Goal: Information Seeking & Learning: Understand process/instructions

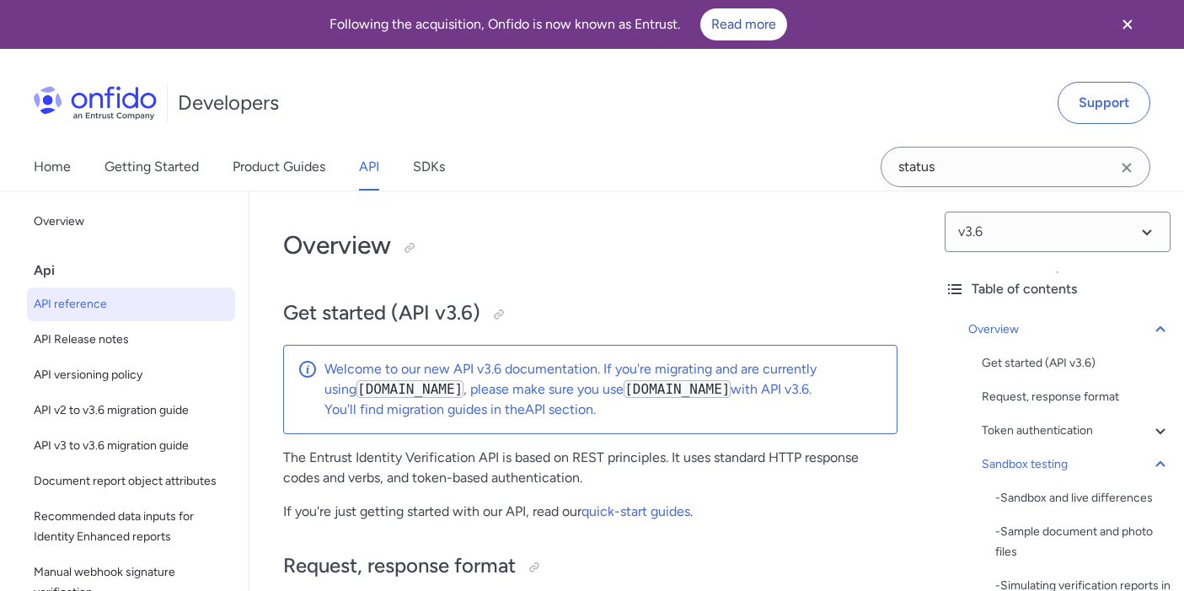
select select "http"
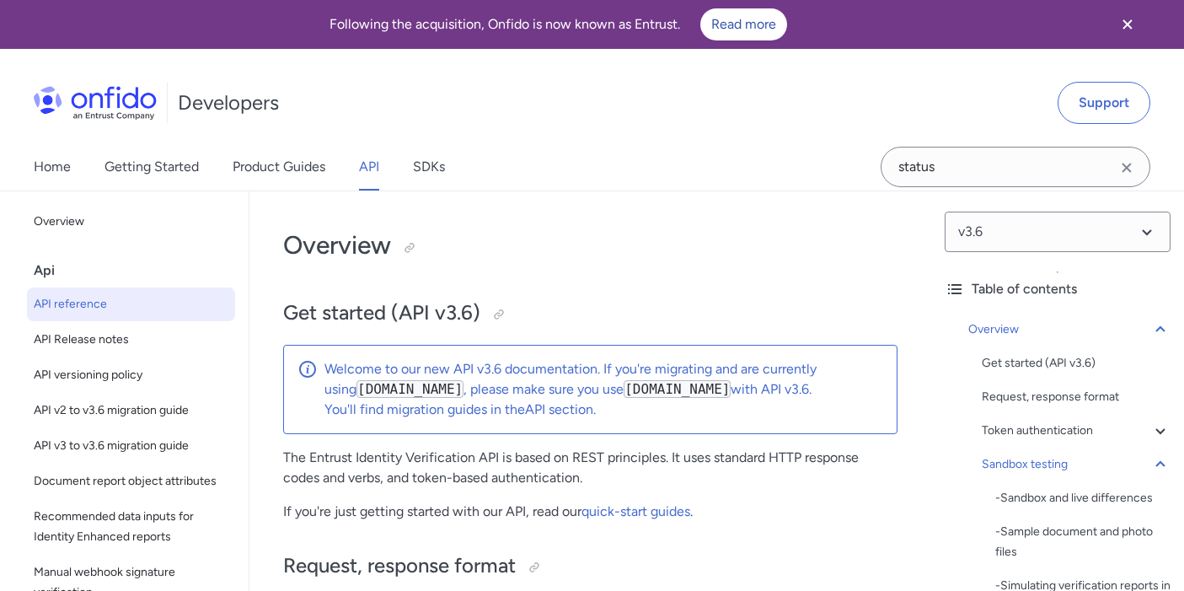
select select "http"
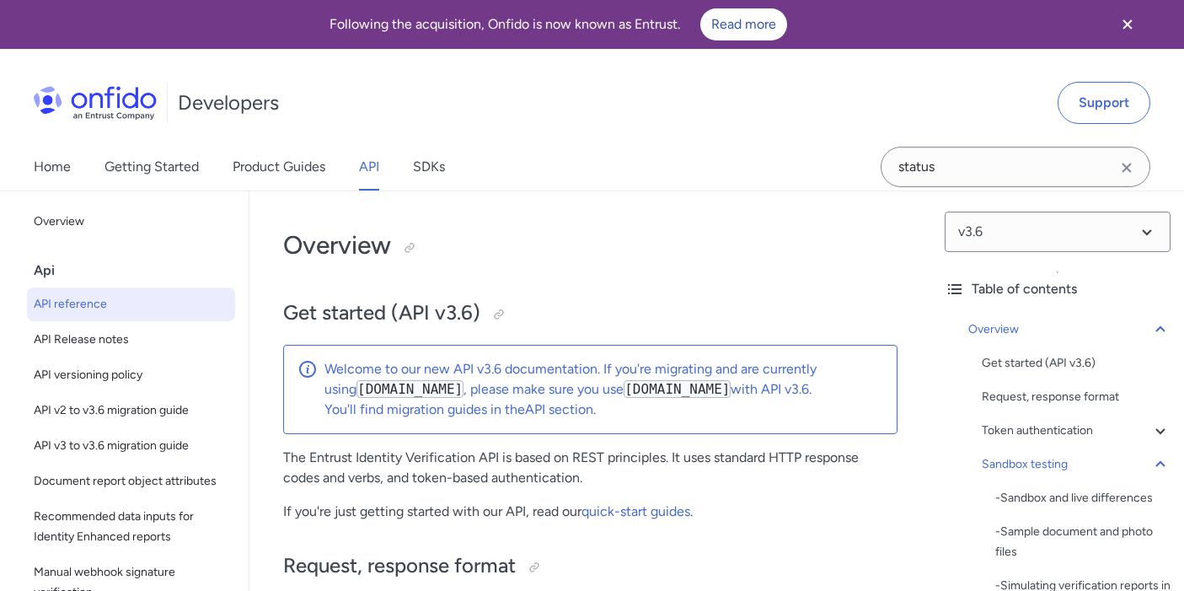
select select "http"
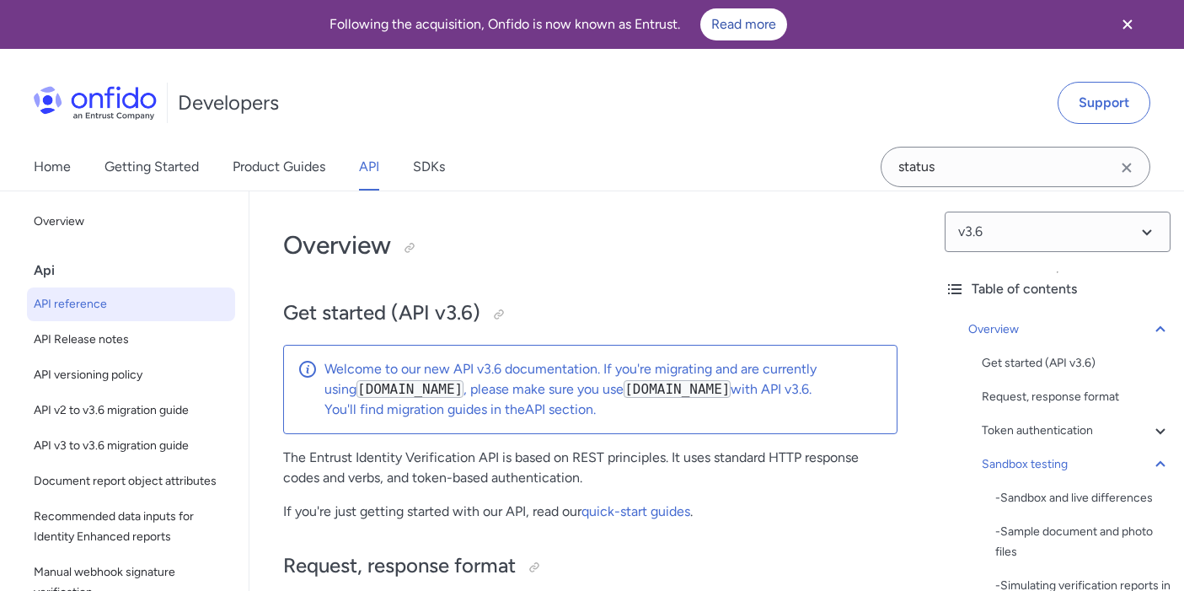
select select "http"
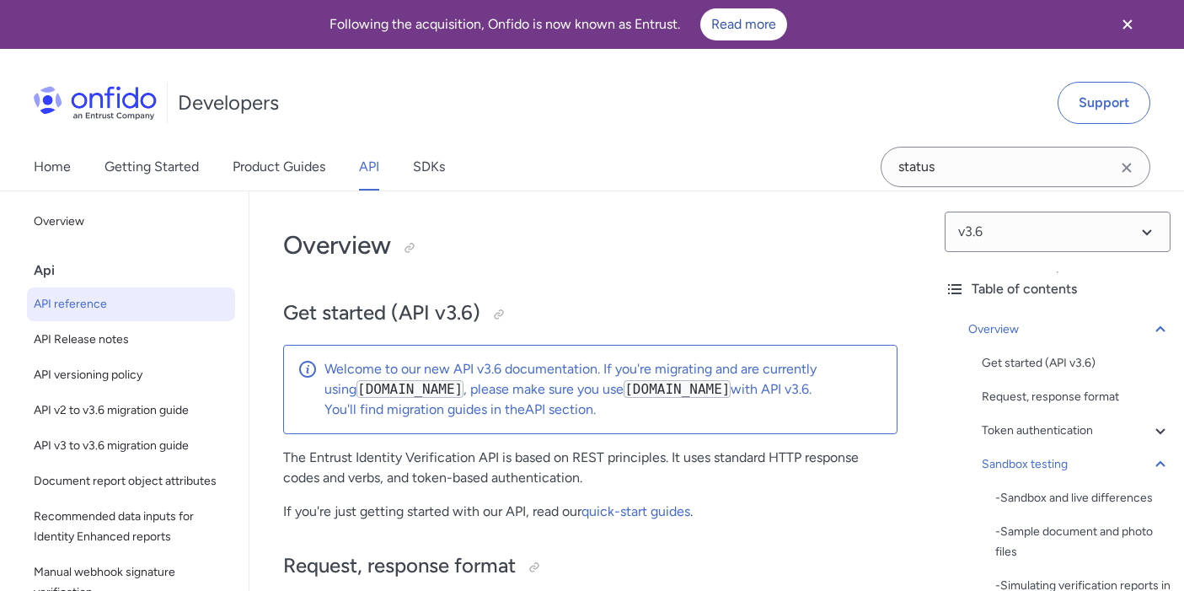
select select "http"
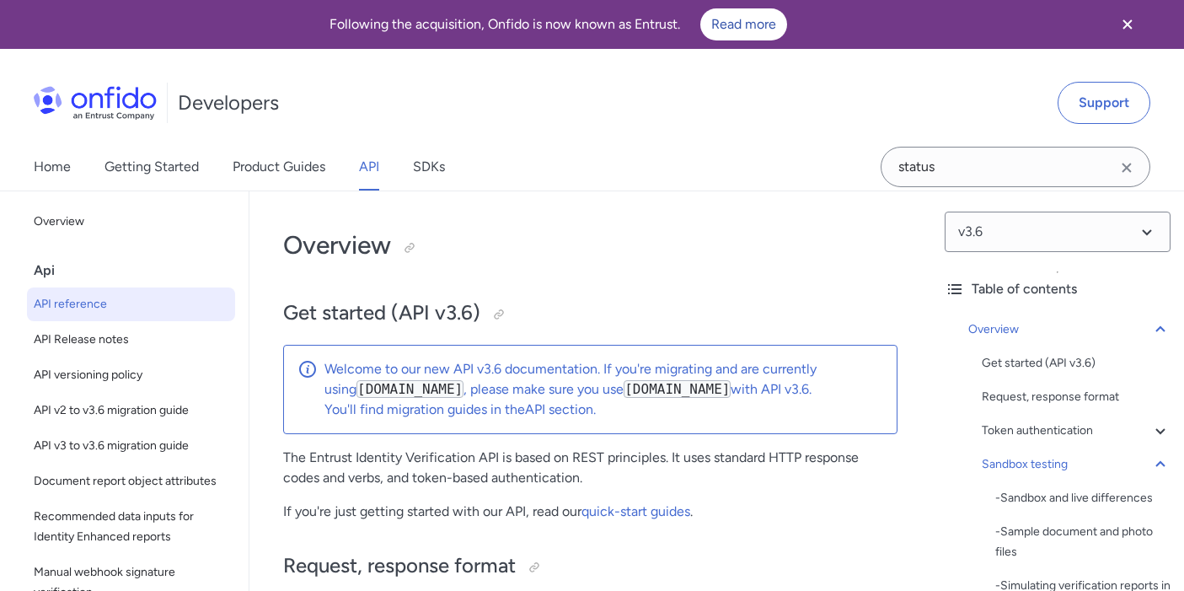
select select "http"
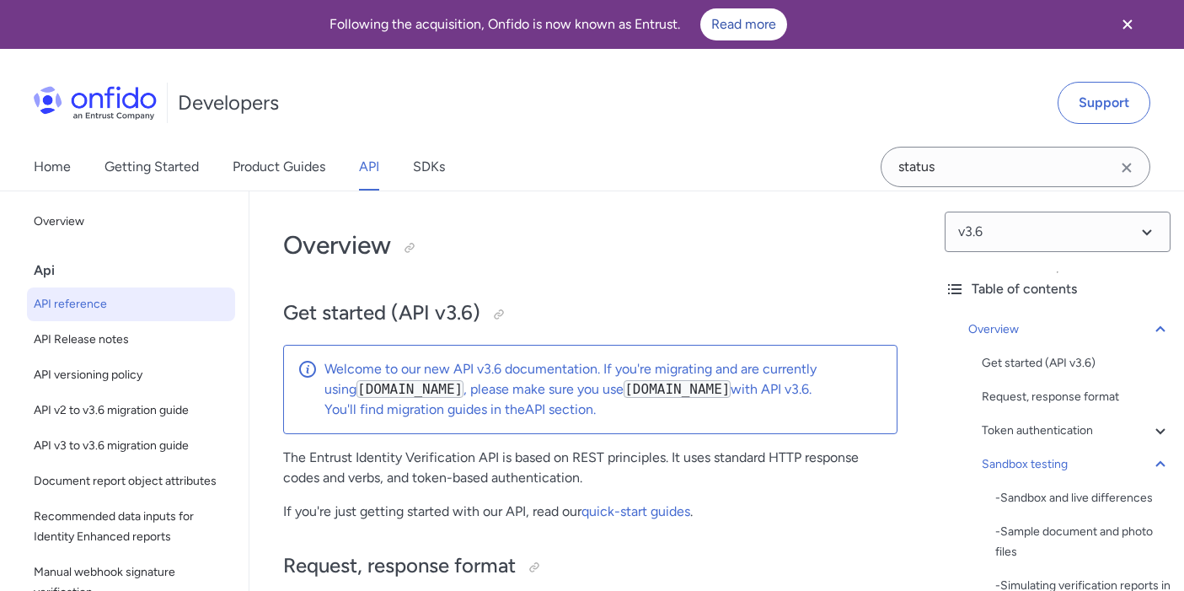
select select "http"
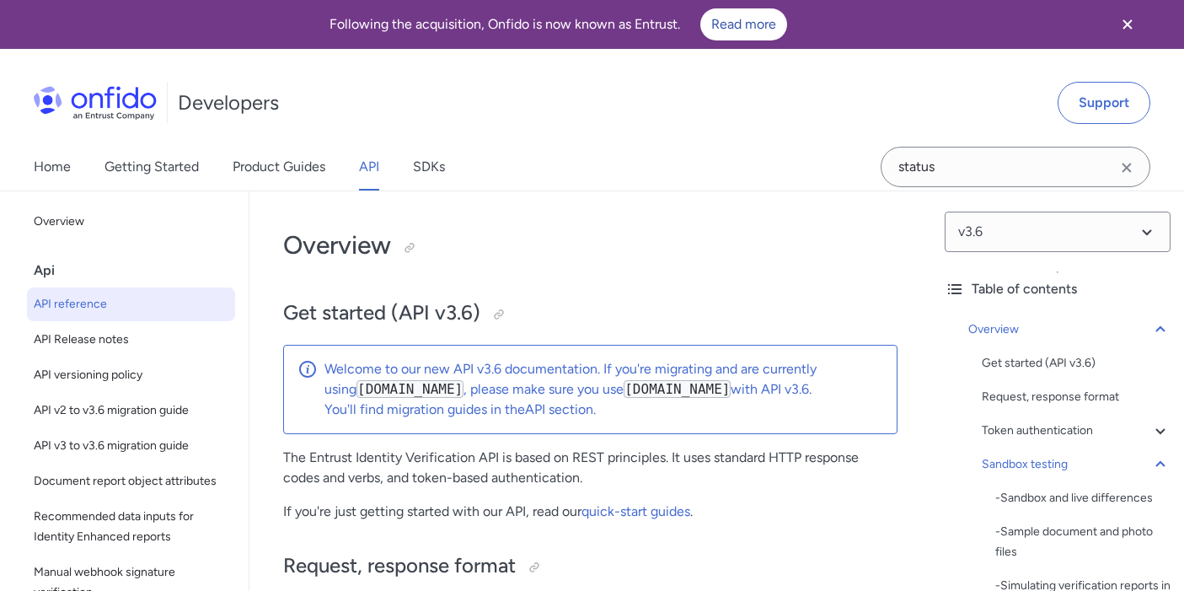
select select "http"
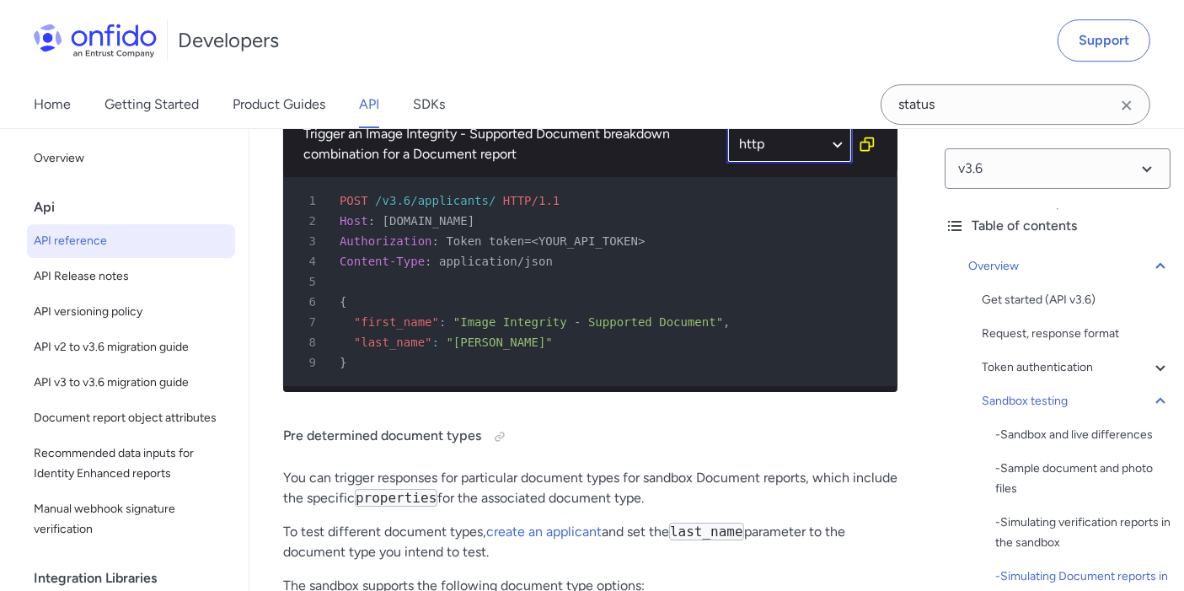
click at [779, 163] on select "http bash" at bounding box center [789, 144] width 126 height 39
select select "bash"
click at [726, 163] on select "http bash" at bounding box center [789, 144] width 126 height 39
select select "bash"
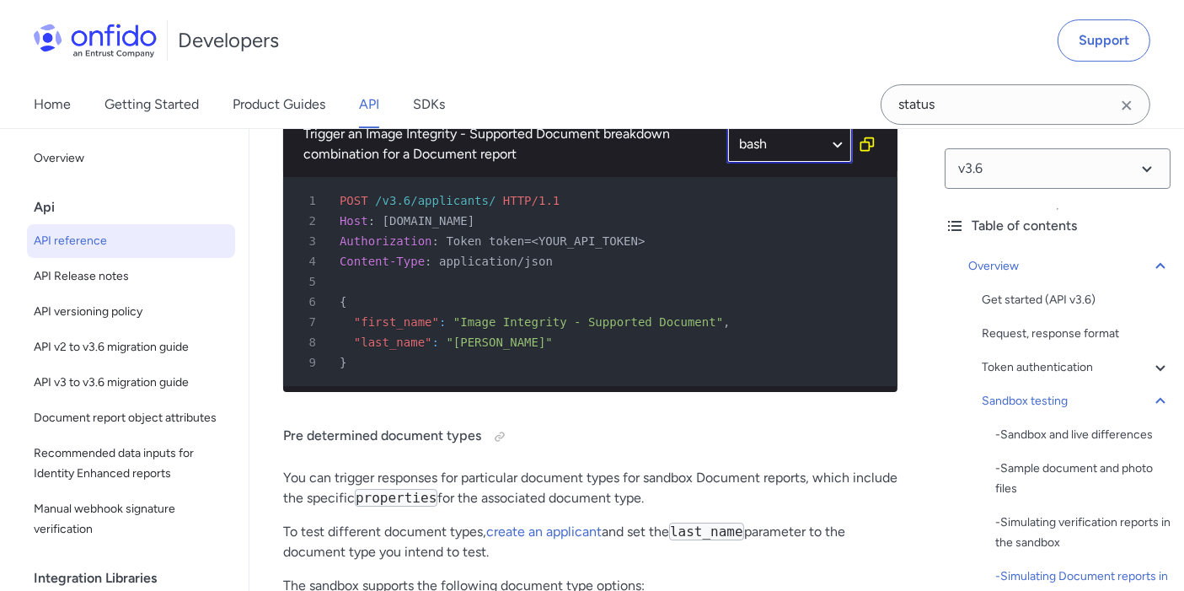
select select "bash"
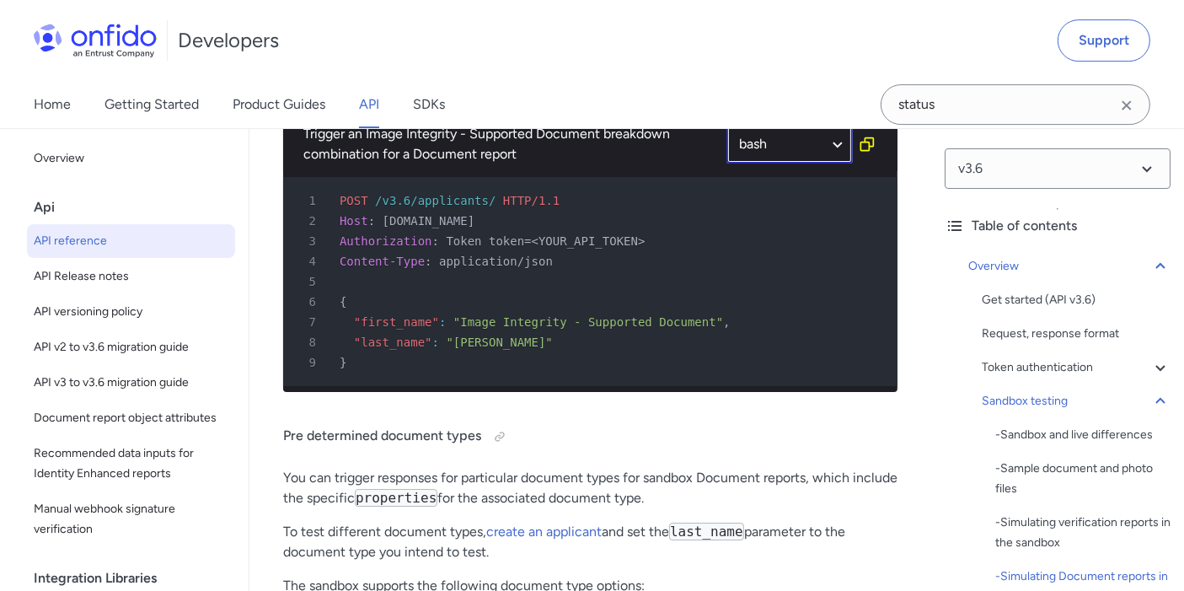
select select "bash"
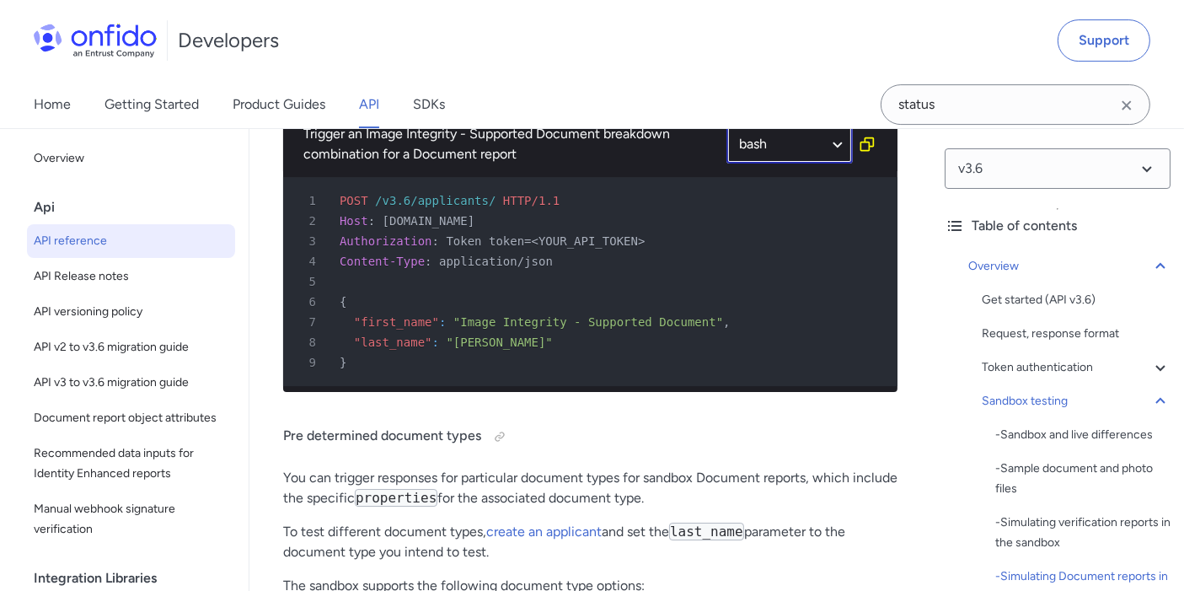
select select "bash"
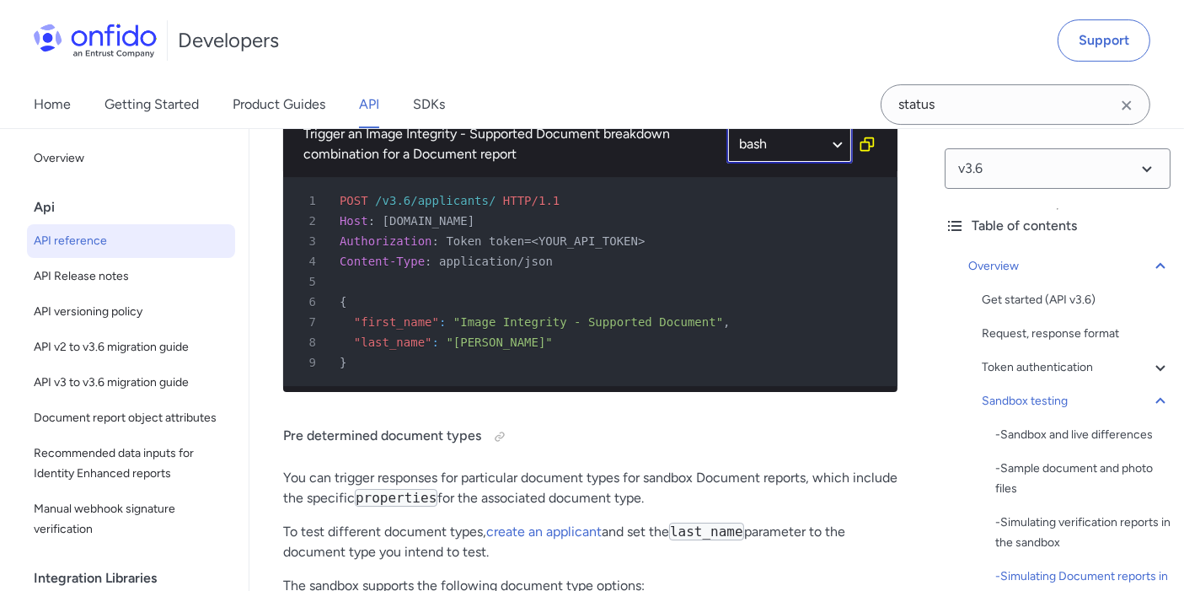
select select "bash"
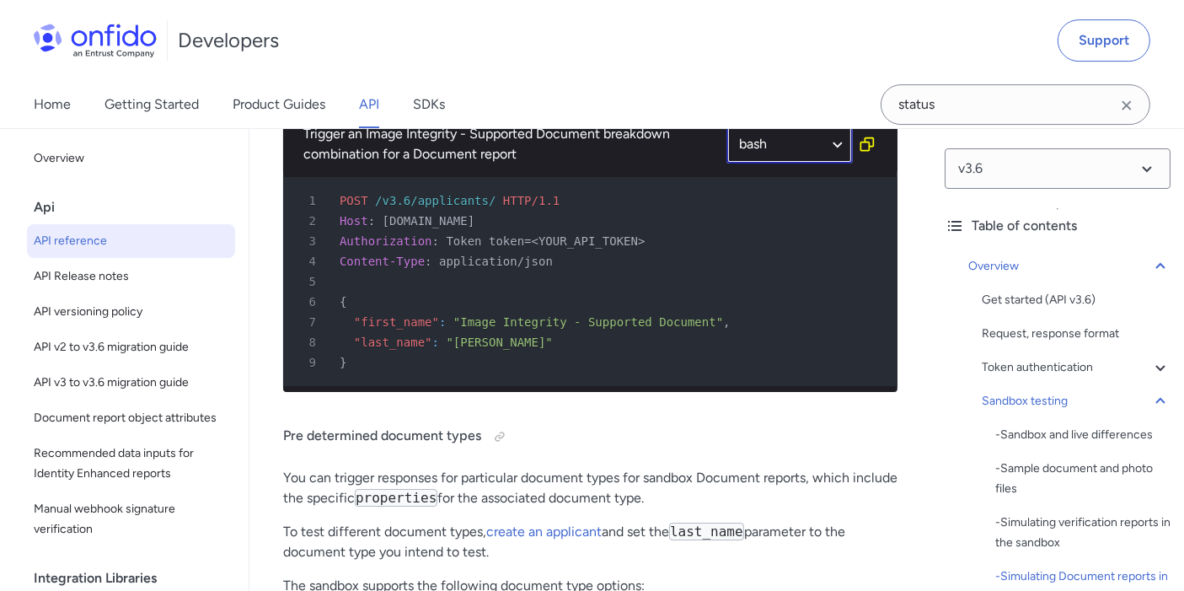
select select "bash"
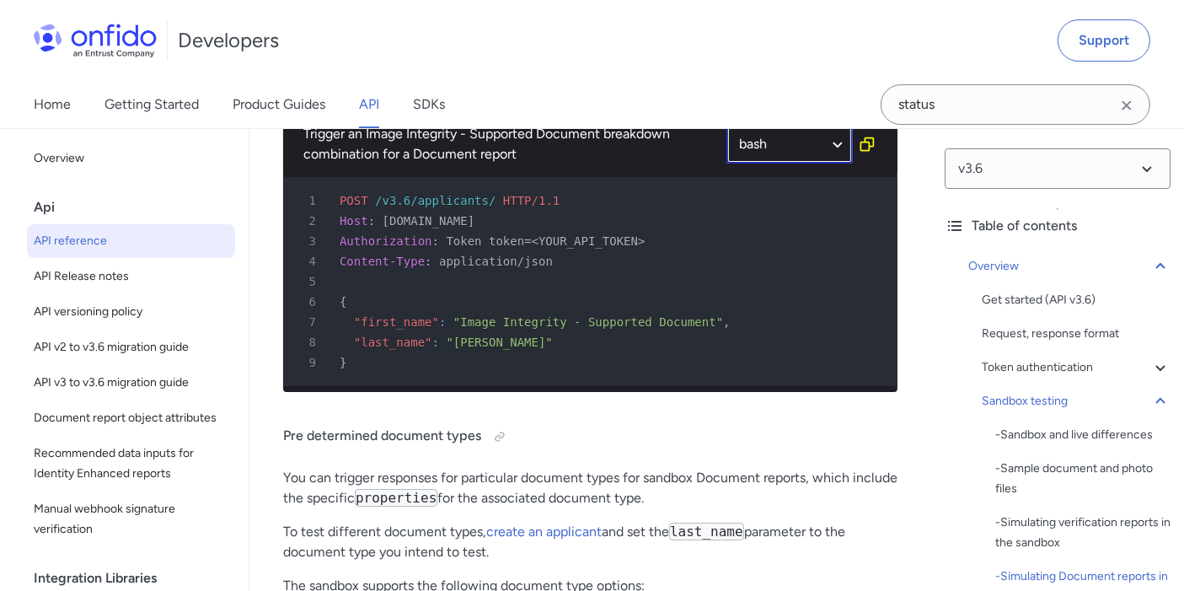
select select "bash"
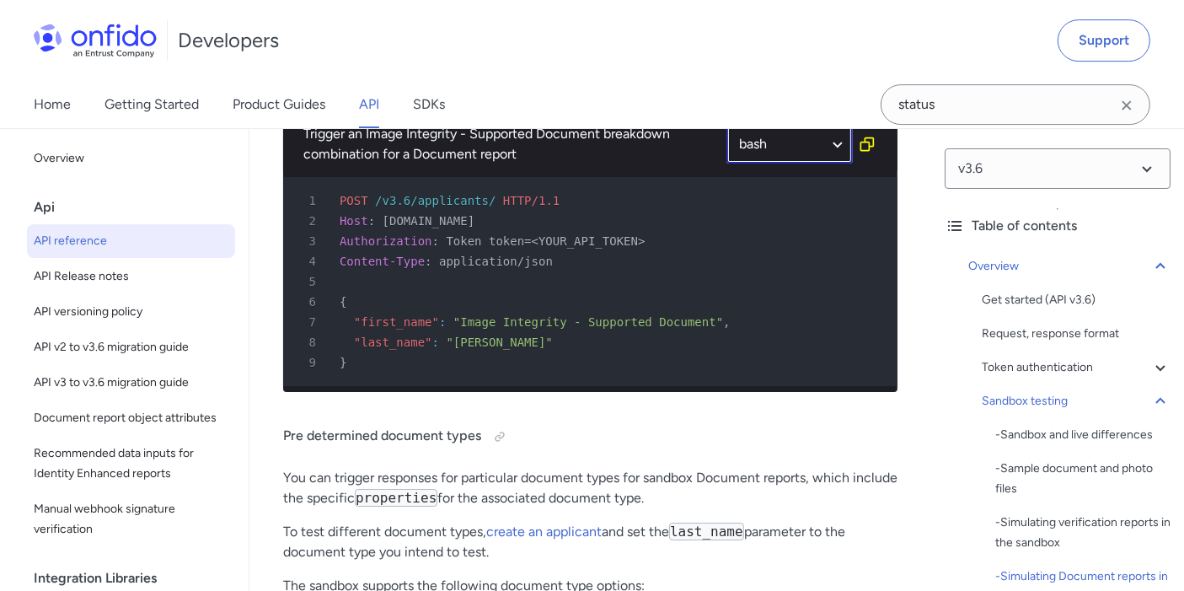
select select "bash"
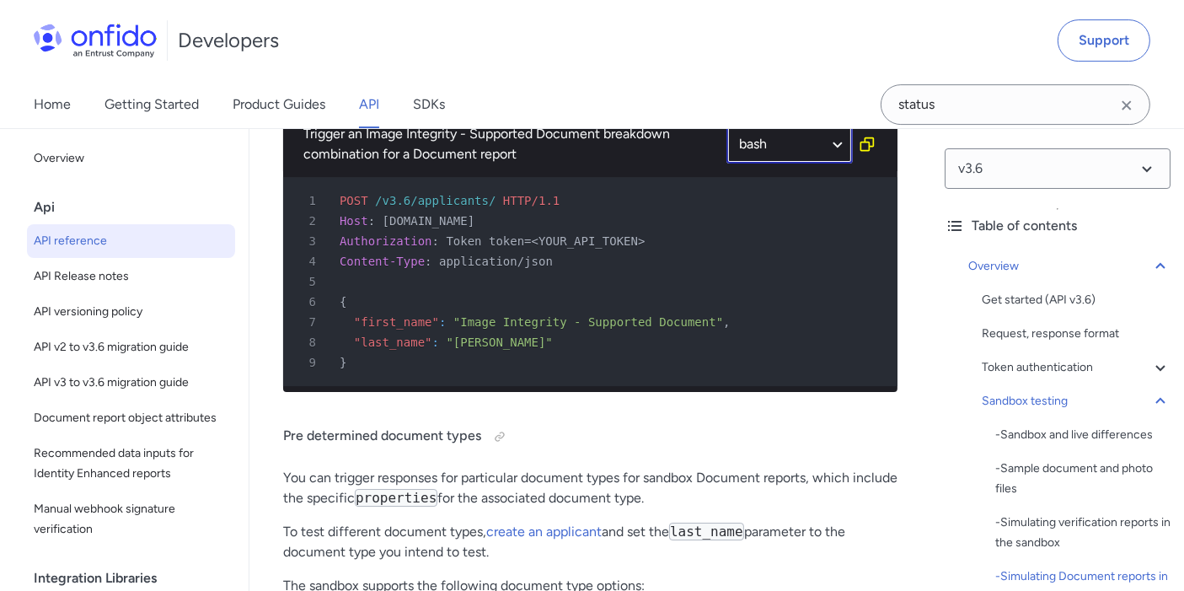
select select "bash"
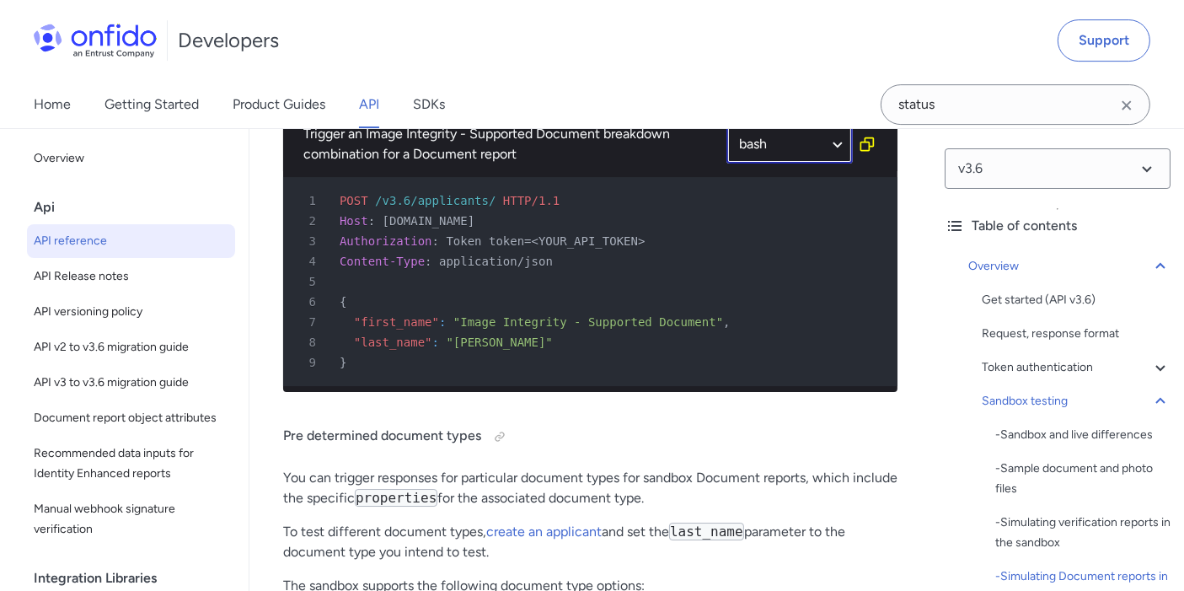
select select "bash"
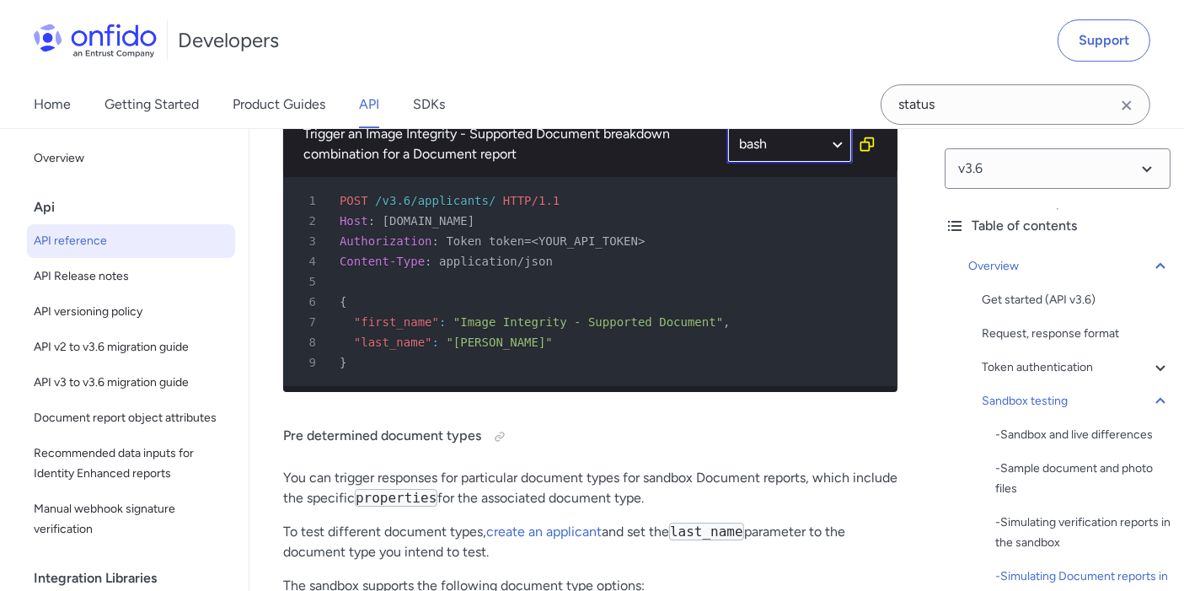
select select "bash"
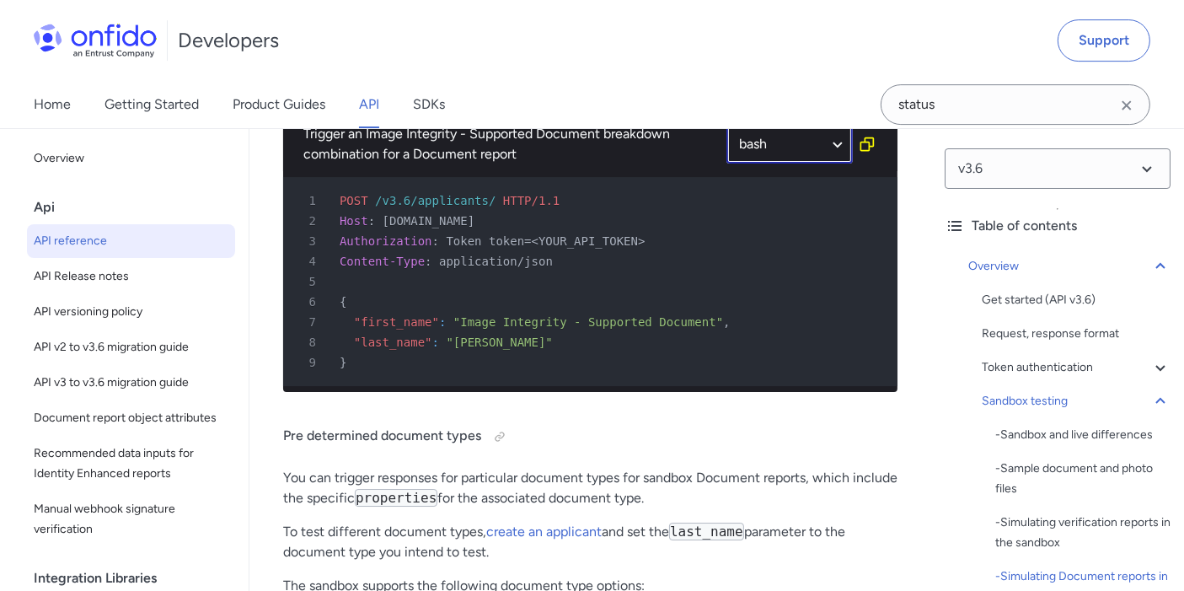
select select "bash"
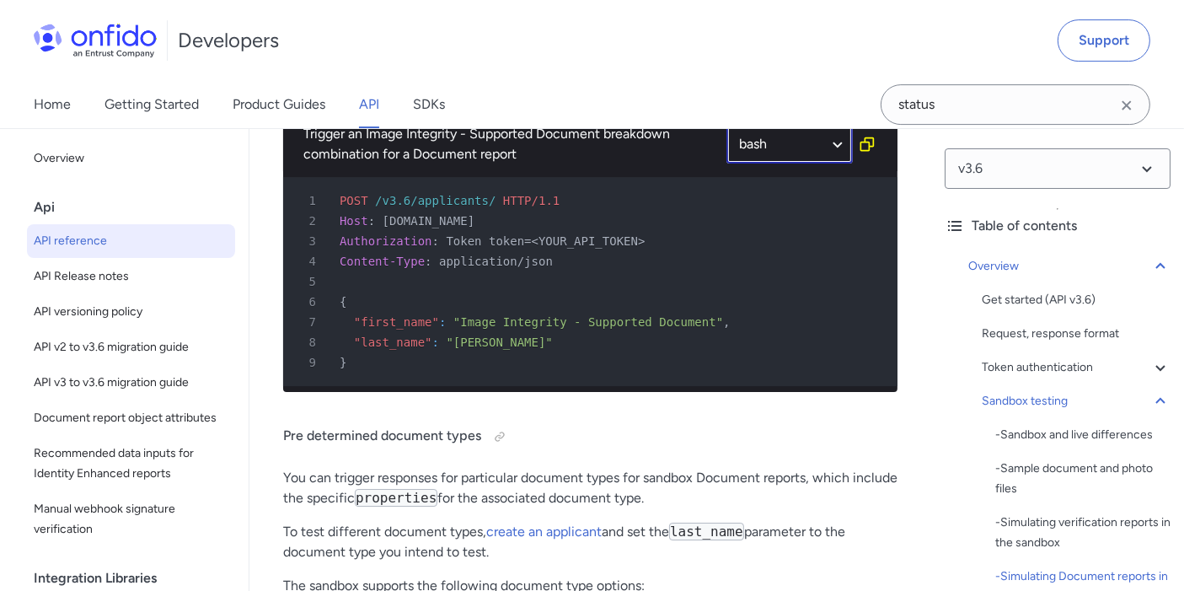
select select "bash"
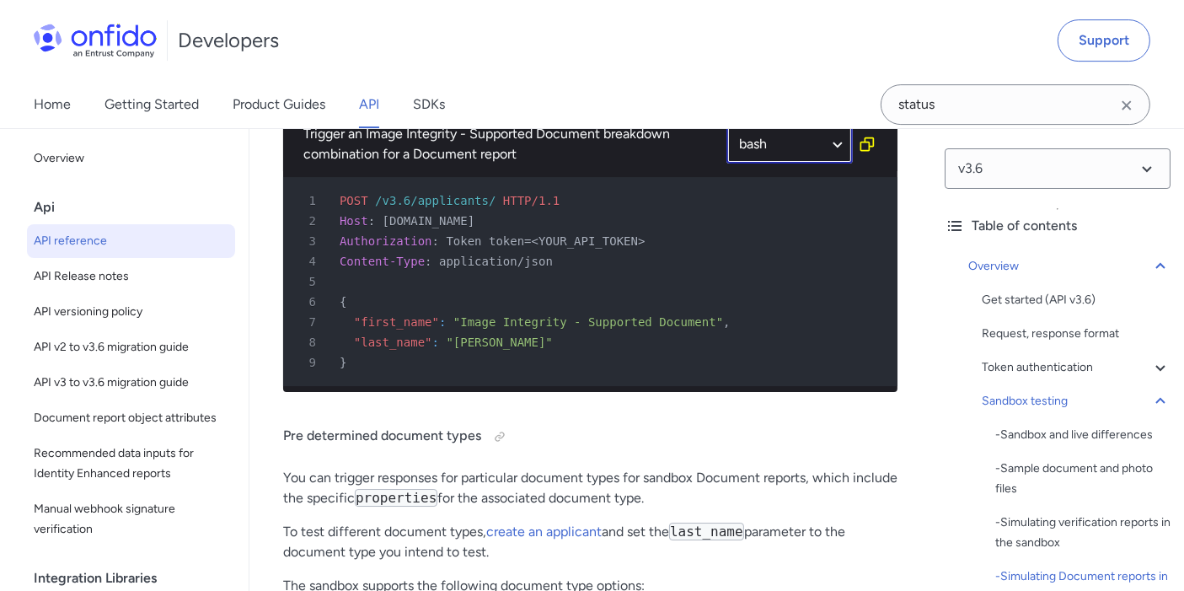
select select "bash"
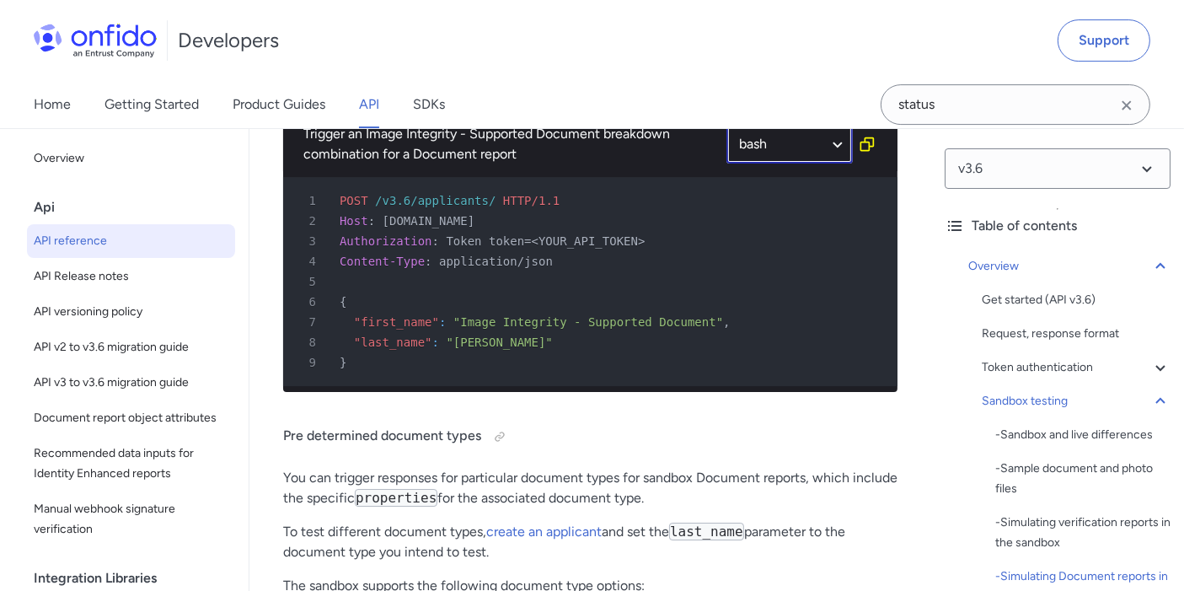
select select "bash"
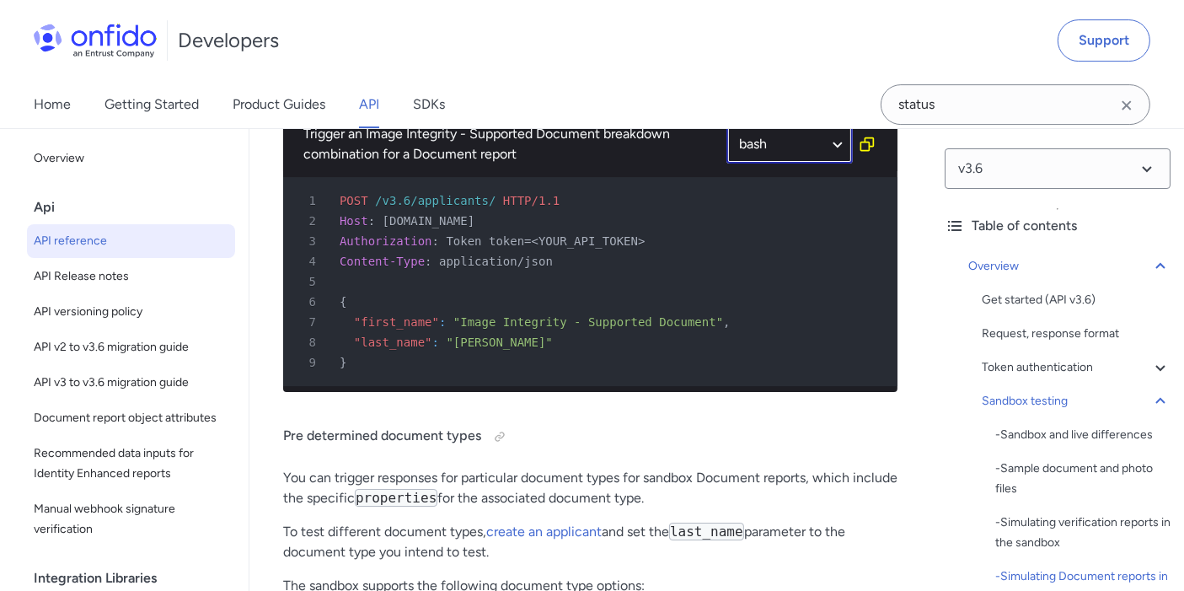
select select "bash"
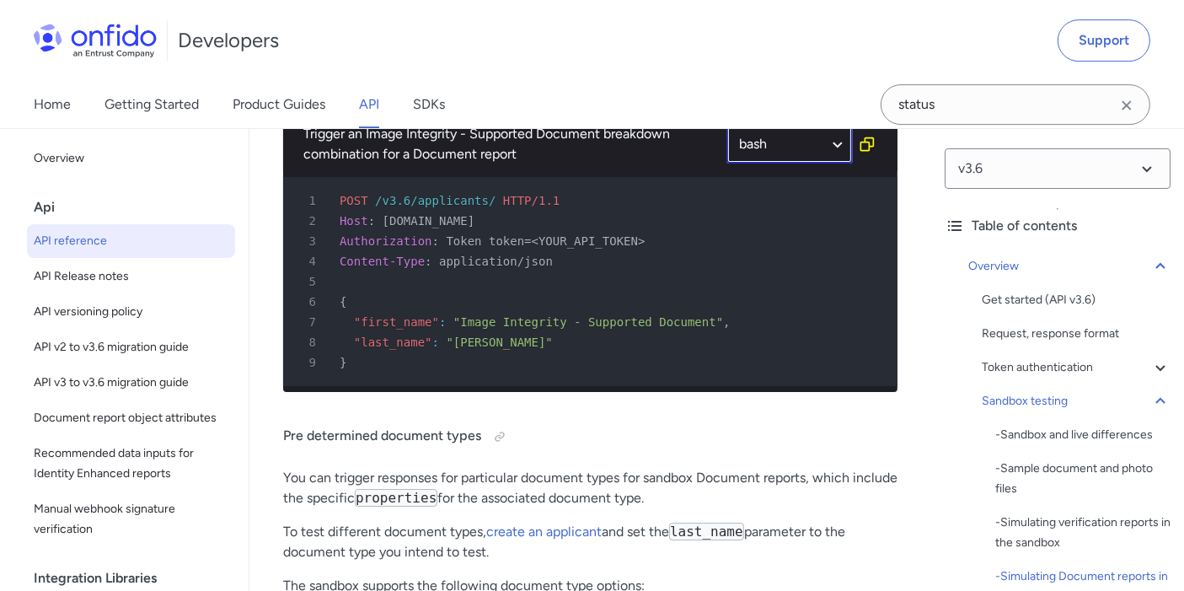
select select "bash"
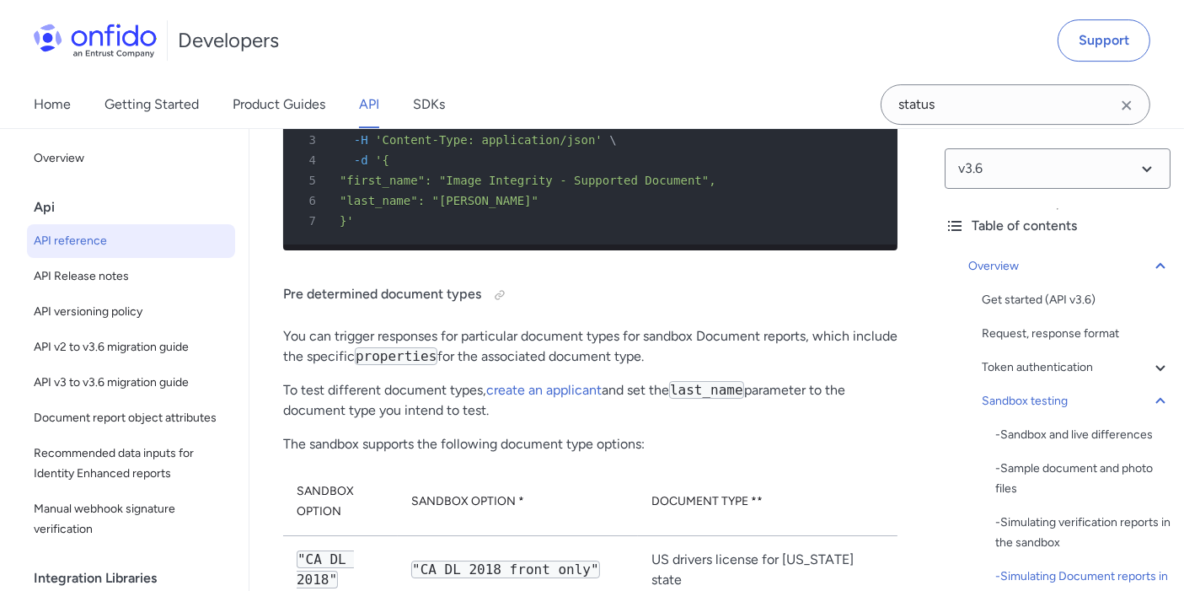
scroll to position [5516, 0]
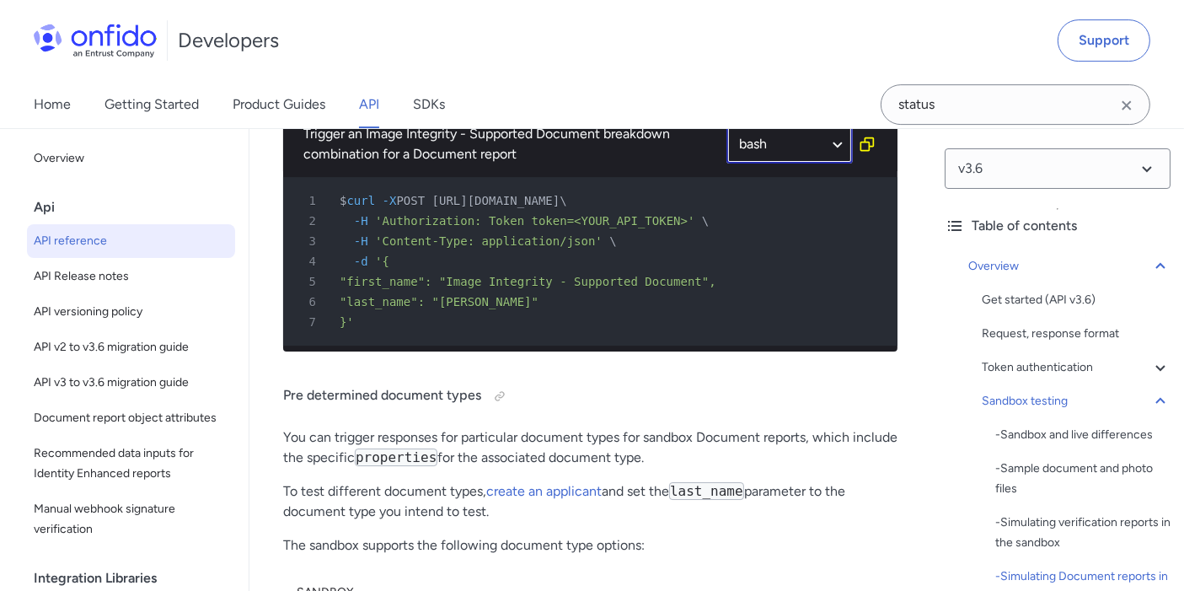
click at [794, 163] on select "http bash" at bounding box center [789, 144] width 126 height 39
click at [796, 163] on select "http bash" at bounding box center [789, 144] width 126 height 39
click at [844, 163] on select "http bash" at bounding box center [789, 144] width 126 height 39
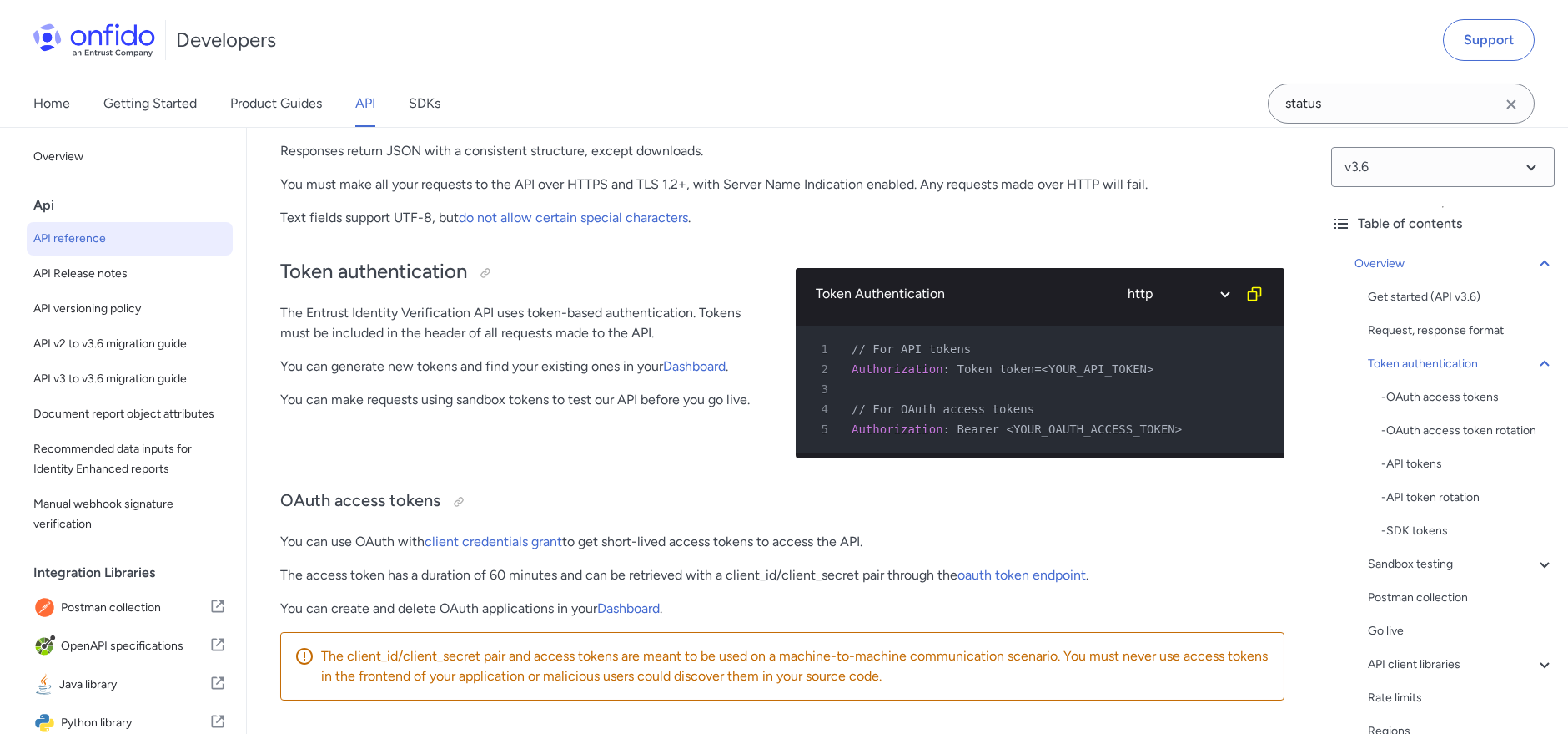
scroll to position [2510, 0]
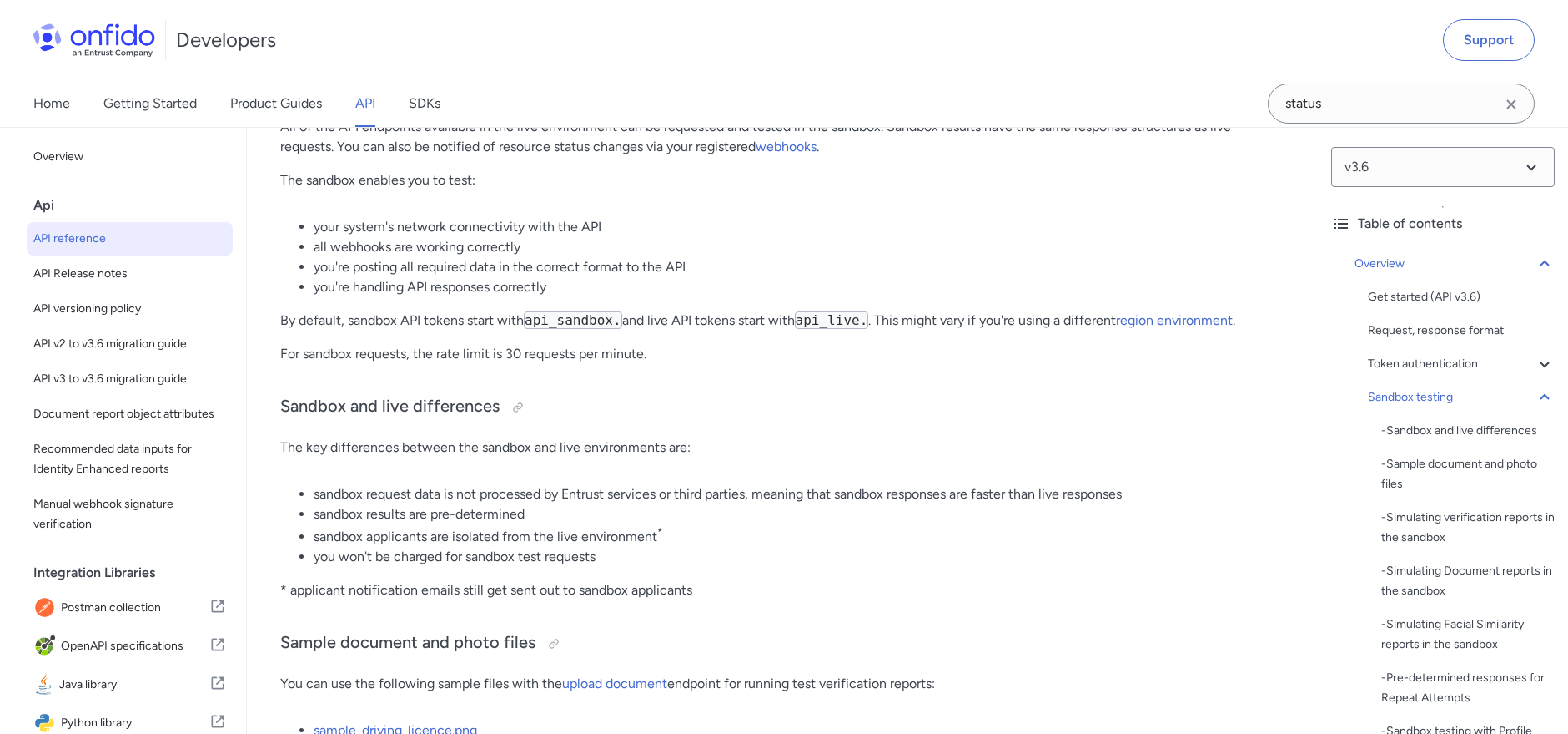
drag, startPoint x: 679, startPoint y: 384, endPoint x: 688, endPoint y: 399, distance: 17.5
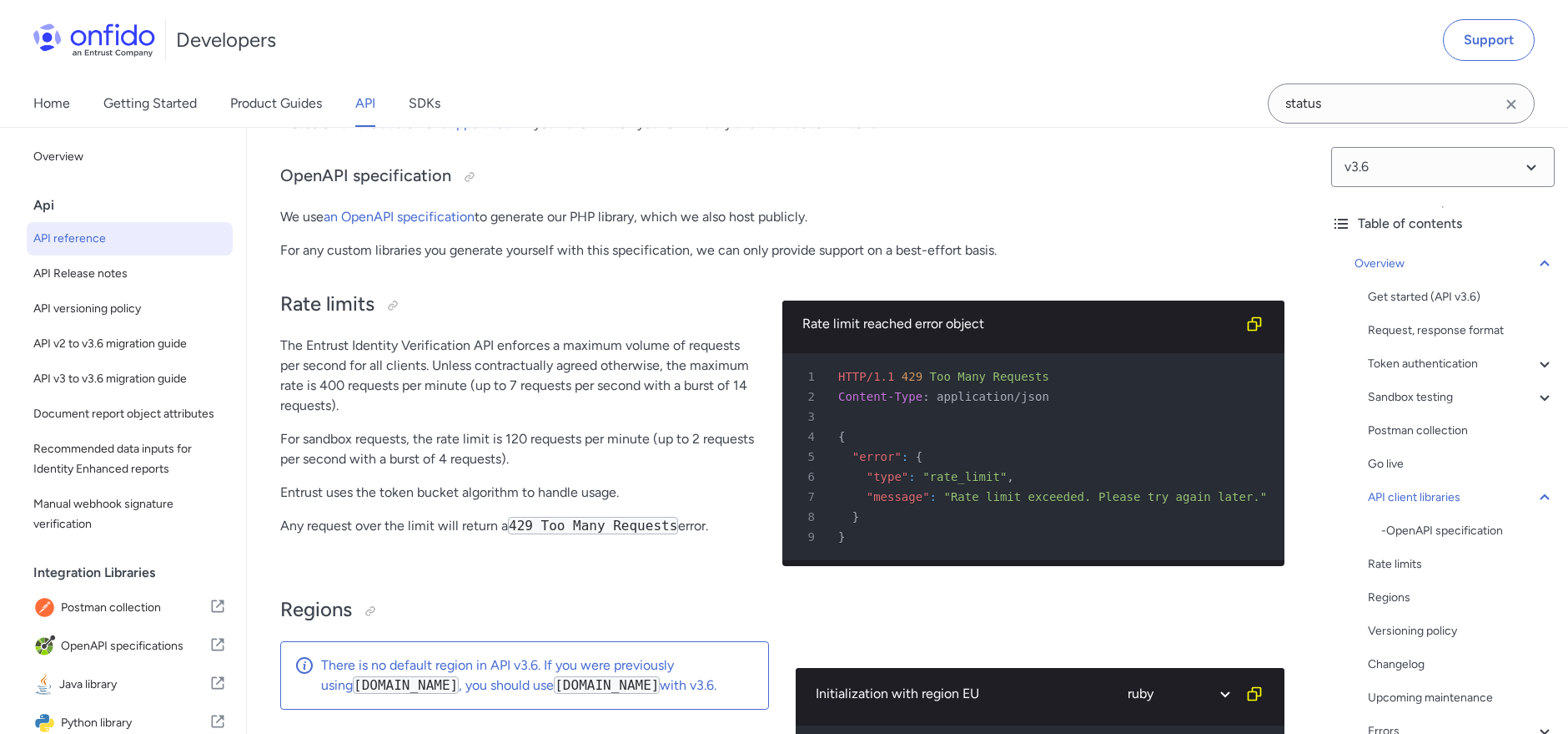
scroll to position [11740, 0]
drag, startPoint x: 673, startPoint y: 580, endPoint x: 275, endPoint y: 394, distance: 439.3
copy div "The Entrust Identity Verification API enforces a maximum volume of requests per…"
